Goal: Information Seeking & Learning: Compare options

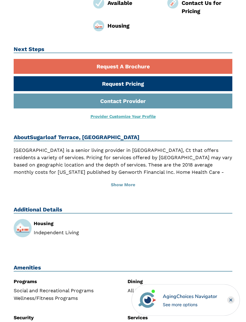
scroll to position [146, 0]
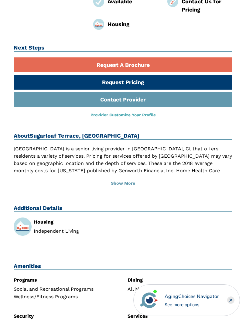
click at [131, 180] on button "Show More" at bounding box center [123, 183] width 219 height 13
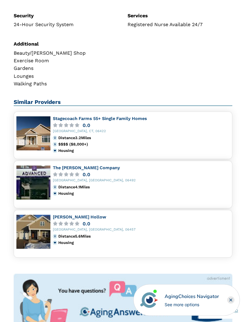
scroll to position [469, 0]
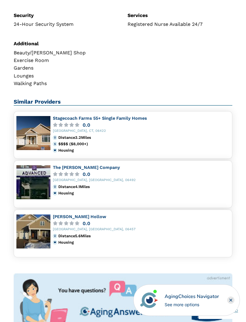
click at [105, 117] on link "Stagecoach Farms 55+ Single Family Homes" at bounding box center [100, 118] width 94 height 5
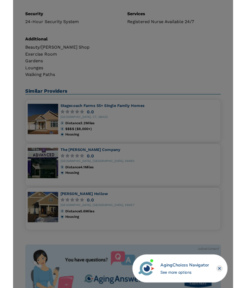
scroll to position [486, 0]
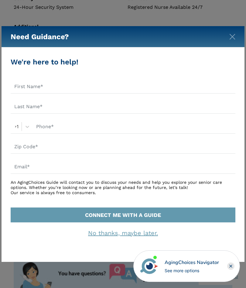
click at [230, 35] on img "Close" at bounding box center [232, 37] width 6 height 6
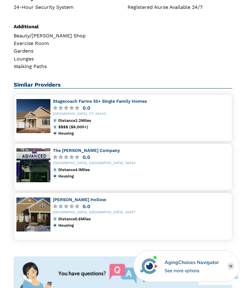
click at [75, 198] on link "[PERSON_NAME] Hollow" at bounding box center [79, 199] width 53 height 5
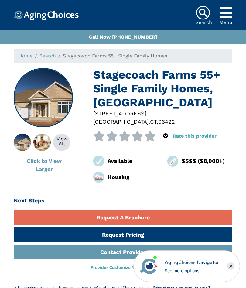
click at [29, 143] on img at bounding box center [22, 142] width 31 height 17
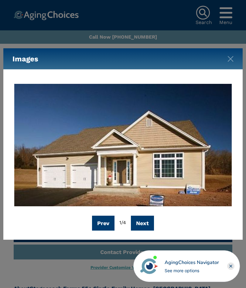
click at [151, 222] on button "Next" at bounding box center [142, 223] width 23 height 15
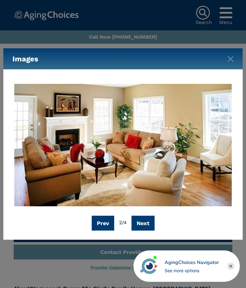
click at [152, 220] on button "Next" at bounding box center [143, 223] width 23 height 15
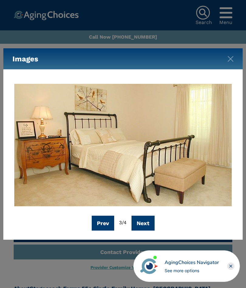
click at [146, 225] on button "Next" at bounding box center [143, 223] width 23 height 15
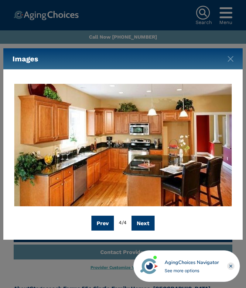
click at [232, 57] on img "Close" at bounding box center [231, 59] width 6 height 6
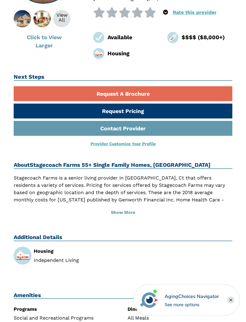
scroll to position [125, 0]
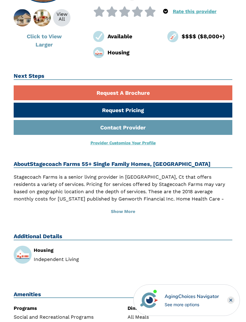
click at [127, 210] on button "Show More" at bounding box center [123, 211] width 219 height 13
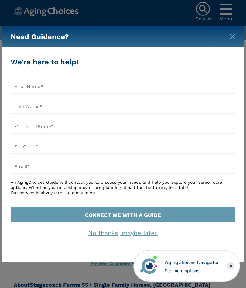
scroll to position [0, 0]
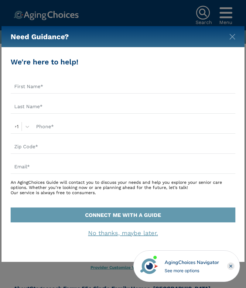
click at [230, 37] on img "Close" at bounding box center [232, 37] width 6 height 6
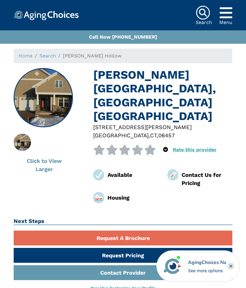
click at [56, 103] on img at bounding box center [43, 98] width 58 height 58
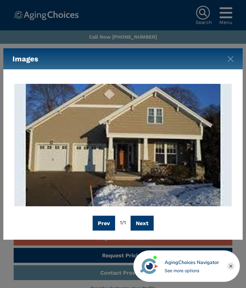
click at [228, 58] on img "Close" at bounding box center [231, 59] width 6 height 6
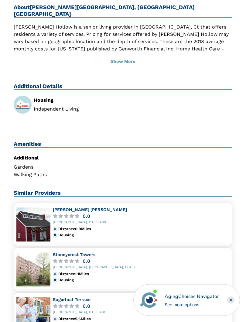
scroll to position [305, 0]
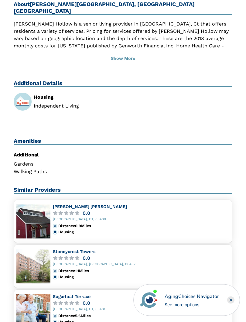
click at [67, 205] on link "Bartlett Hill" at bounding box center [90, 207] width 74 height 5
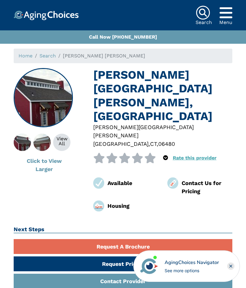
click at [50, 104] on img at bounding box center [43, 98] width 58 height 58
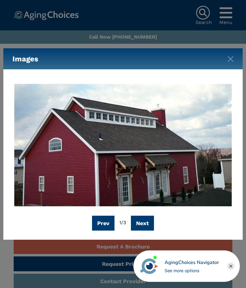
click at [150, 224] on button "Next" at bounding box center [142, 223] width 23 height 15
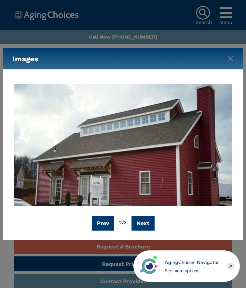
click at [149, 221] on button "Next" at bounding box center [143, 223] width 23 height 15
